Goal: Task Accomplishment & Management: Manage account settings

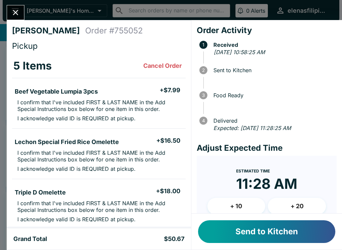
click at [271, 238] on button "Send to Kitchen" at bounding box center [266, 231] width 137 height 23
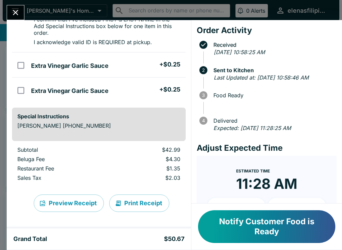
scroll to position [197, 0]
click at [257, 224] on button "Notify Customer Food is Ready" at bounding box center [266, 226] width 137 height 33
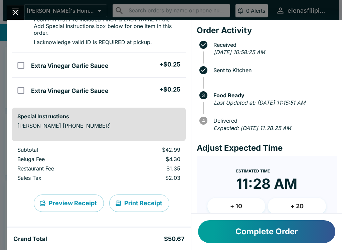
click at [249, 225] on button "Complete Order" at bounding box center [266, 231] width 137 height 23
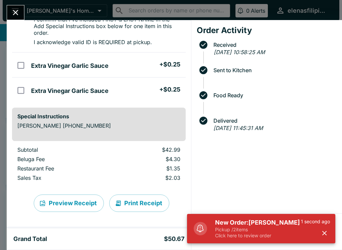
click at [242, 223] on h5 "New Order: [PERSON_NAME]" at bounding box center [258, 223] width 86 height 8
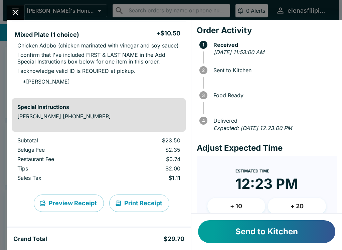
scroll to position [138, 0]
click at [240, 228] on button "Send to Kitchen" at bounding box center [266, 231] width 137 height 23
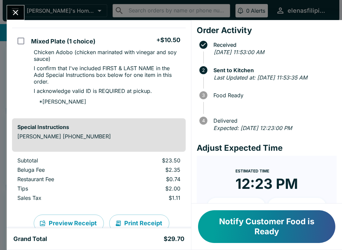
click at [264, 227] on button "Notify Customer Food is Ready" at bounding box center [266, 226] width 137 height 33
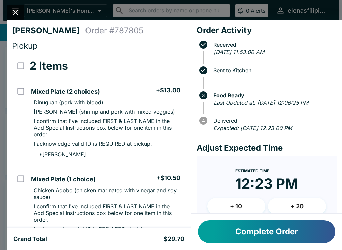
scroll to position [0, 0]
click at [13, 9] on icon "Close" at bounding box center [15, 12] width 9 height 9
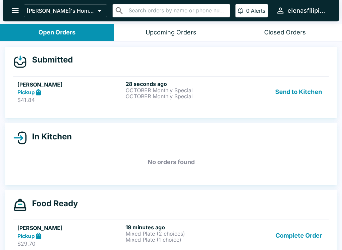
click at [32, 94] on strong "Pickup" at bounding box center [25, 92] width 17 height 7
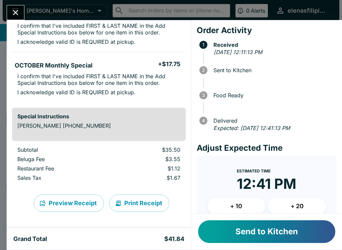
scroll to position [77, 0]
click at [256, 235] on button "Send to Kitchen" at bounding box center [266, 231] width 137 height 23
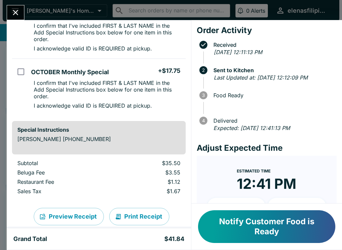
click at [231, 236] on button "Notify Customer Food is Ready" at bounding box center [266, 226] width 137 height 33
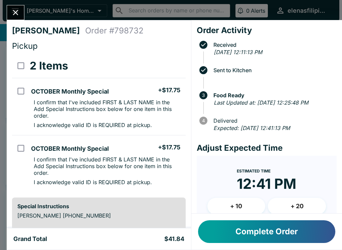
scroll to position [0, 0]
click at [22, 5] on div at bounding box center [16, 12] width 18 height 15
click at [14, 15] on icon "Close" at bounding box center [15, 12] width 9 height 9
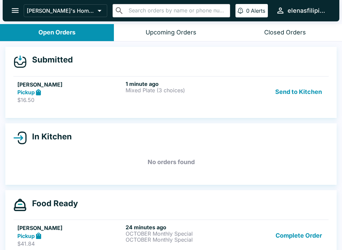
click at [89, 90] on div "Pickup" at bounding box center [70, 93] width 106 height 8
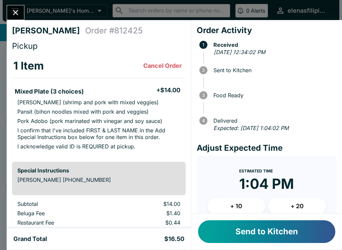
click at [274, 228] on button "Send to Kitchen" at bounding box center [266, 231] width 137 height 23
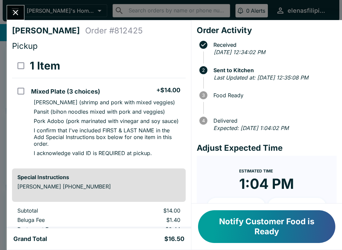
click at [14, 12] on icon "Close" at bounding box center [15, 12] width 9 height 9
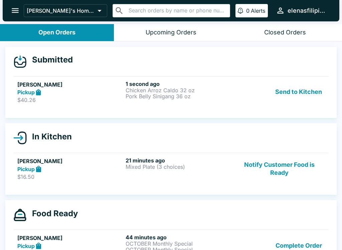
click at [39, 102] on p "$40.26" at bounding box center [70, 100] width 106 height 7
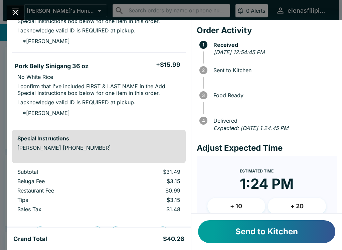
scroll to position [87, 0]
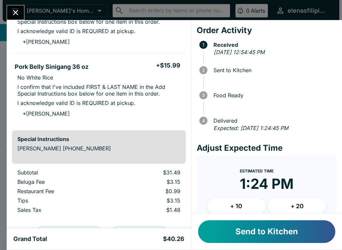
click at [240, 230] on button "Send to Kitchen" at bounding box center [266, 231] width 137 height 23
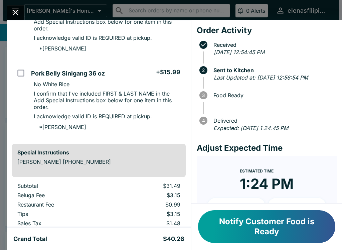
click at [25, 10] on div "[PERSON_NAME] Order # 824854 Pickup 2 Items Chicken Arroz Caldo 32 oz + $15.50 …" at bounding box center [171, 125] width 342 height 250
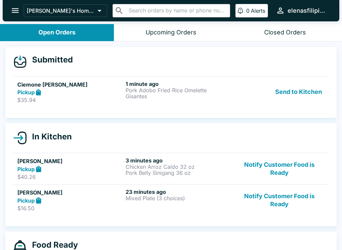
click at [46, 203] on div "Pickup" at bounding box center [70, 201] width 106 height 8
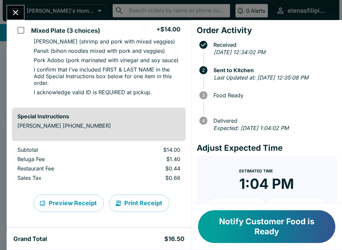
scroll to position [61, 0]
click at [239, 234] on button "Notify Customer Food is Ready" at bounding box center [266, 226] width 137 height 33
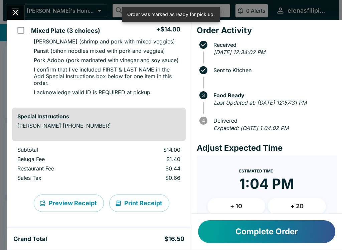
click at [23, 15] on button "Close" at bounding box center [15, 12] width 17 height 14
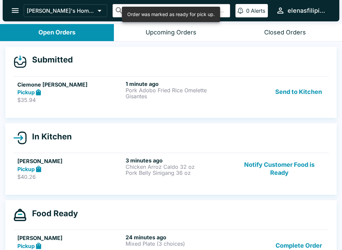
click at [30, 84] on h5 "Ciemone [PERSON_NAME]" at bounding box center [70, 85] width 106 height 8
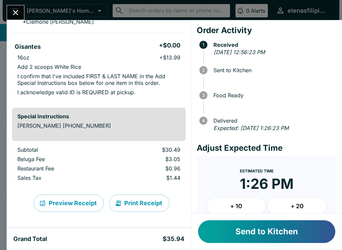
scroll to position [107, 0]
click at [230, 223] on button "Send to Kitchen" at bounding box center [266, 231] width 137 height 23
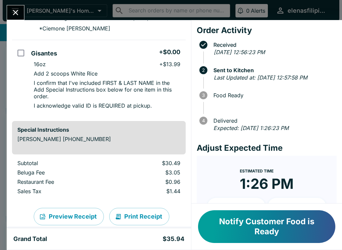
click at [273, 228] on button "Notify Customer Food is Ready" at bounding box center [266, 226] width 137 height 33
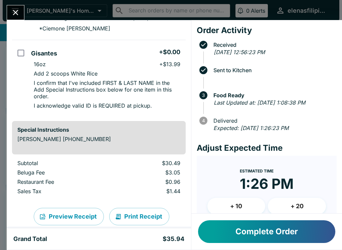
click at [251, 243] on button "Complete Order" at bounding box center [266, 231] width 137 height 23
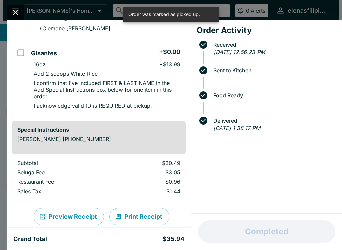
click at [14, 11] on icon "Close" at bounding box center [15, 12] width 5 height 5
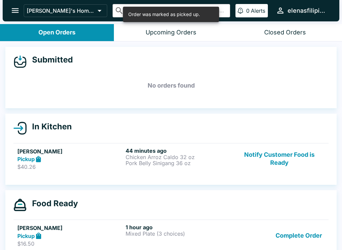
click at [276, 166] on button "Notify Customer Food is Ready" at bounding box center [279, 158] width 91 height 23
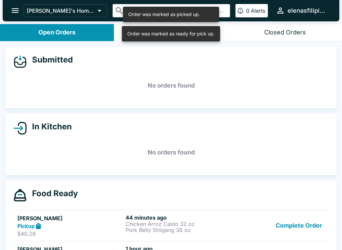
click at [297, 231] on button "Complete Order" at bounding box center [299, 225] width 52 height 23
click at [289, 234] on button "Complete Order" at bounding box center [299, 225] width 52 height 23
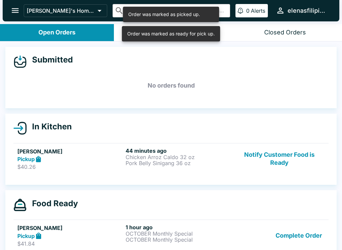
click at [297, 240] on button "Complete Order" at bounding box center [299, 235] width 52 height 23
click at [283, 160] on button "Notify Customer Food is Ready" at bounding box center [279, 158] width 91 height 23
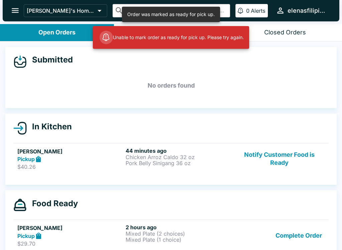
click at [297, 234] on button "Complete Order" at bounding box center [299, 235] width 52 height 23
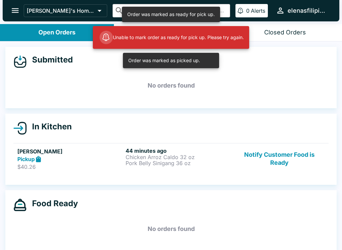
click at [267, 169] on button "Notify Customer Food is Ready" at bounding box center [279, 158] width 91 height 23
click at [272, 157] on button "Notify Customer Food is Ready" at bounding box center [279, 158] width 91 height 23
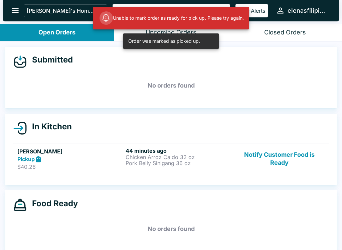
click at [30, 161] on strong "Pickup" at bounding box center [25, 159] width 17 height 7
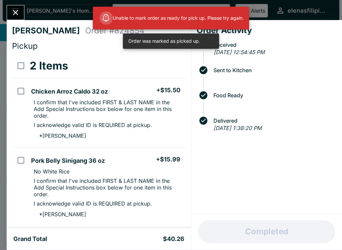
click at [276, 223] on div "Completed" at bounding box center [266, 232] width 151 height 36
click at [13, 1] on div "[PERSON_NAME] Order # 824854 Pickup 2 Items Chicken Arroz Caldo 32 oz + $15.50 …" at bounding box center [171, 125] width 342 height 250
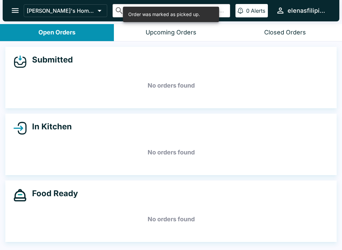
scroll to position [1, 0]
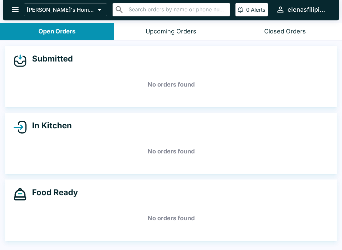
click at [13, 1] on button "open drawer" at bounding box center [15, 9] width 17 height 17
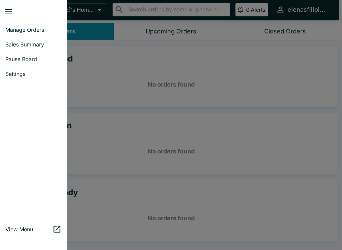
click at [31, 56] on span "Pause Board" at bounding box center [33, 59] width 56 height 7
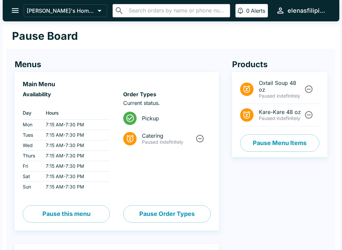
click at [305, 120] on button "Unpause" at bounding box center [309, 115] width 12 height 12
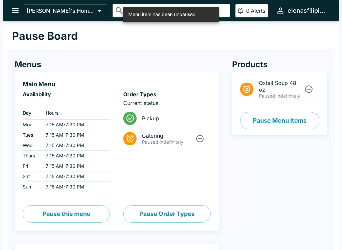
click at [307, 93] on icon "Unpause" at bounding box center [308, 89] width 9 height 9
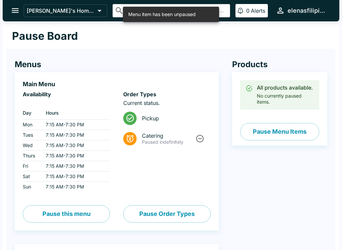
click at [14, 11] on icon "open drawer" at bounding box center [15, 10] width 7 height 5
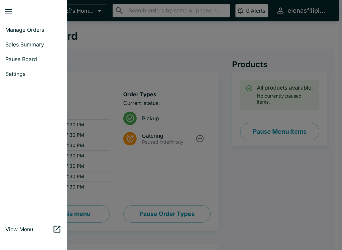
click at [14, 37] on link "Sales Summary" at bounding box center [33, 44] width 67 height 15
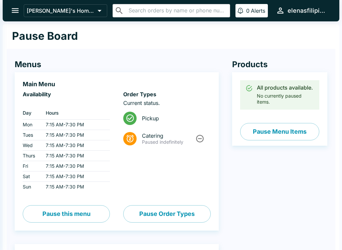
select select "03:00"
